Goal: Navigation & Orientation: Go to known website

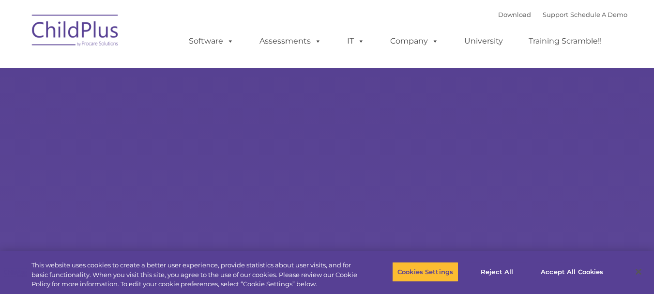
type input ""
select select "MEDIUM"
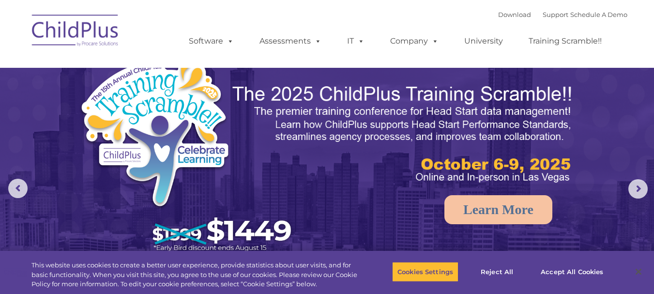
click at [101, 29] on img at bounding box center [75, 32] width 97 height 48
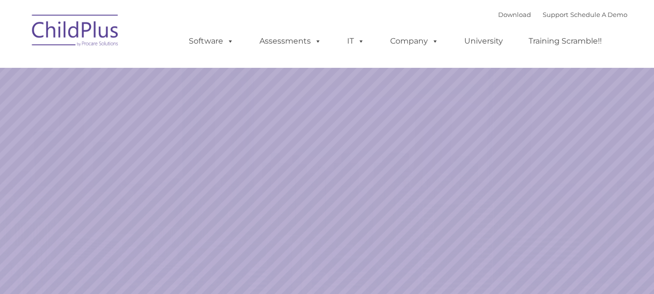
select select "MEDIUM"
